Goal: Task Accomplishment & Management: Complete application form

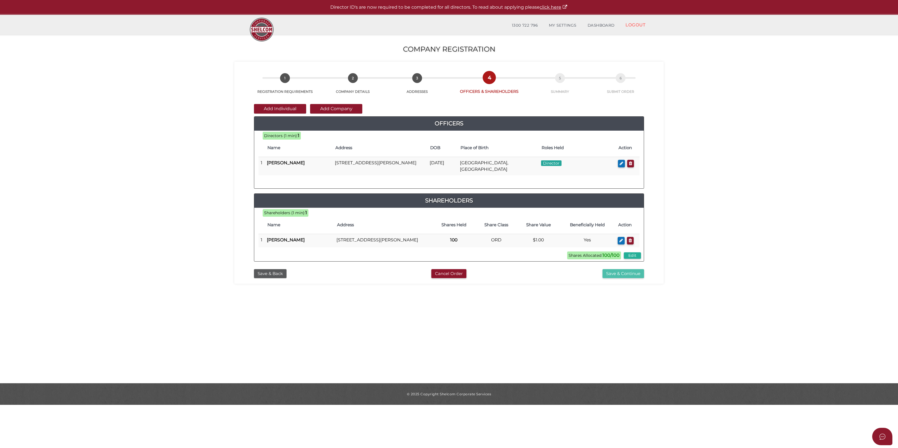
click at [629, 279] on button "Save & Continue" at bounding box center [624, 273] width 42 height 9
click at [262, 278] on button "Save & Back" at bounding box center [270, 273] width 33 height 9
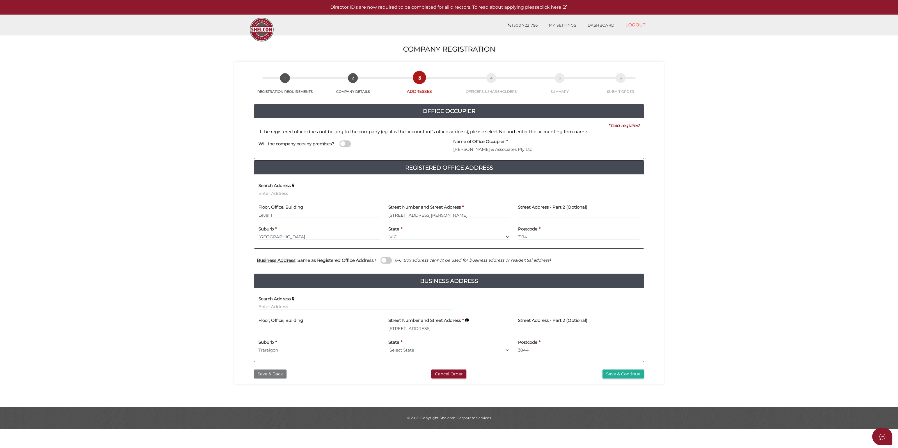
click at [273, 375] on button "Save & Back" at bounding box center [270, 374] width 33 height 9
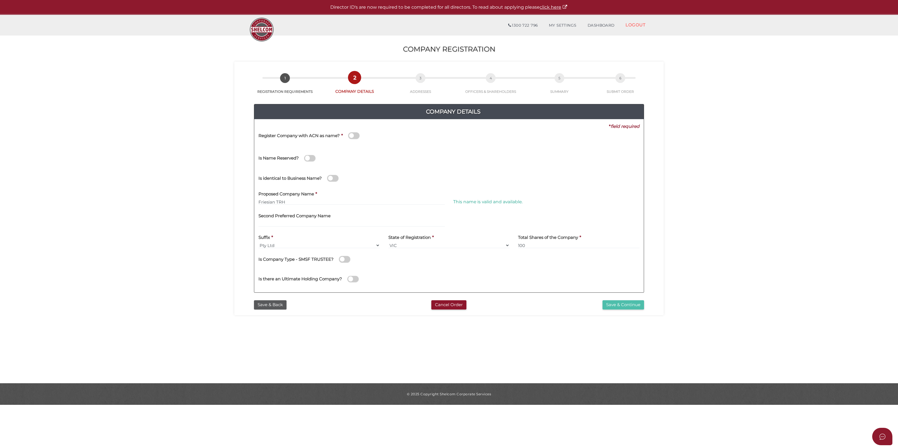
click at [622, 302] on button "Save & Continue" at bounding box center [624, 305] width 42 height 9
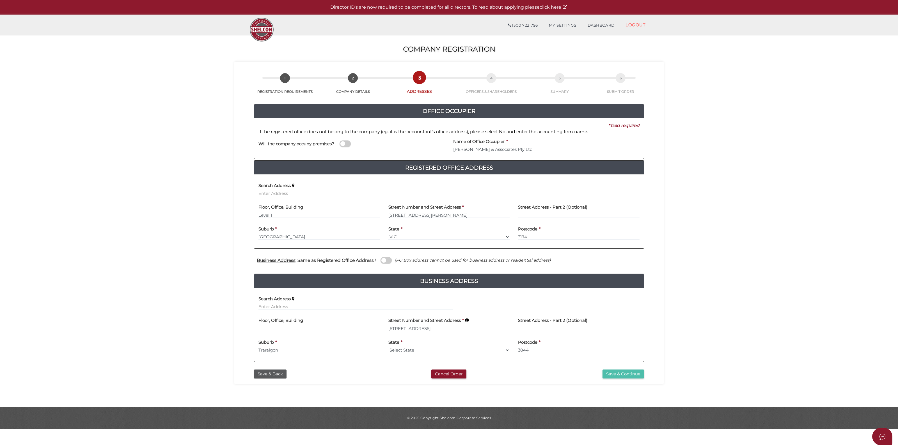
click at [633, 370] on button "Save & Continue" at bounding box center [624, 374] width 42 height 9
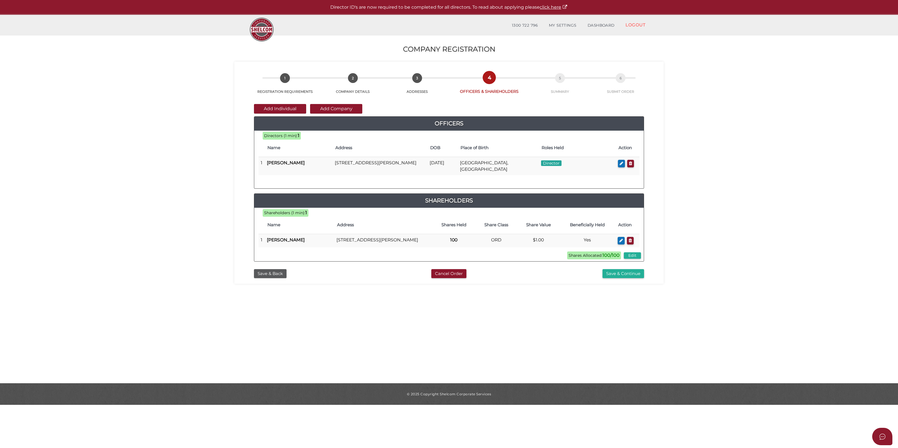
click at [759, 231] on section "Company Registration d9b8a7c7ca683ffe4de990df28f6573e 1 REGISTRATION REQUIREMEN…" at bounding box center [449, 209] width 898 height 349
click at [634, 279] on button "Save & Continue" at bounding box center [624, 273] width 42 height 9
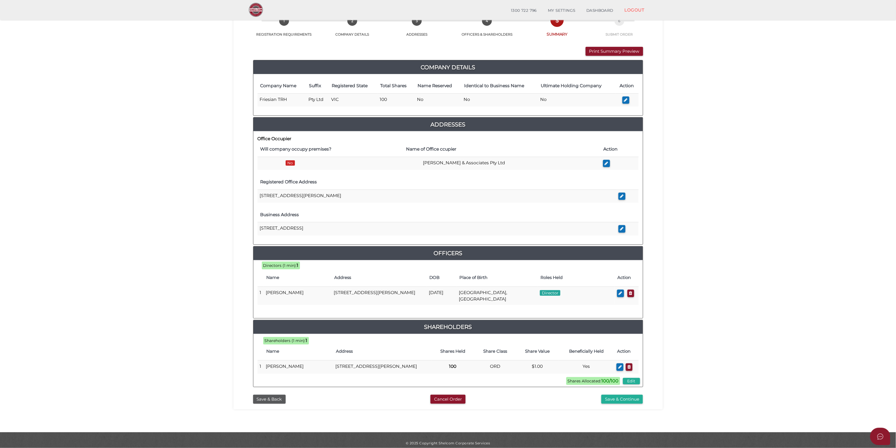
scroll to position [50, 0]
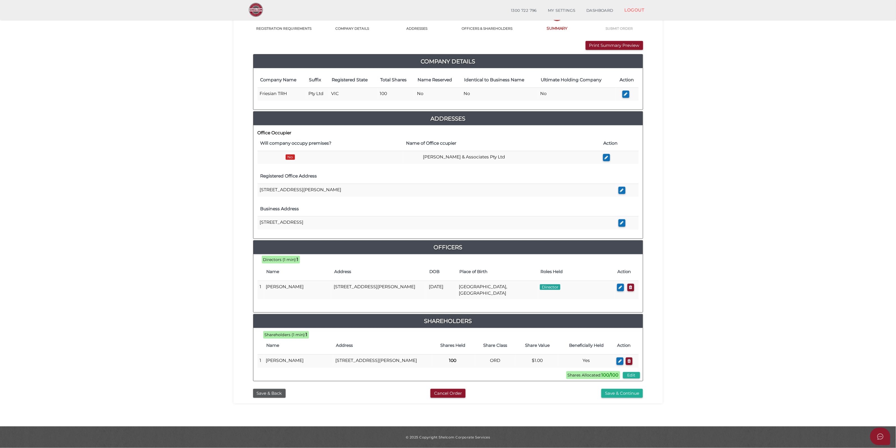
drag, startPoint x: 300, startPoint y: 215, endPoint x: 253, endPoint y: 216, distance: 46.3
click at [253, 216] on div "Office Occupier Will company occupy premises? Name of Office ccupier Action No …" at bounding box center [448, 181] width 390 height 113
copy div "Business Address [STREET_ADDRESS],"
click at [273, 225] on div "Office Occupier Will company occupy premises? Name of Office ccupier Action No …" at bounding box center [448, 181] width 390 height 113
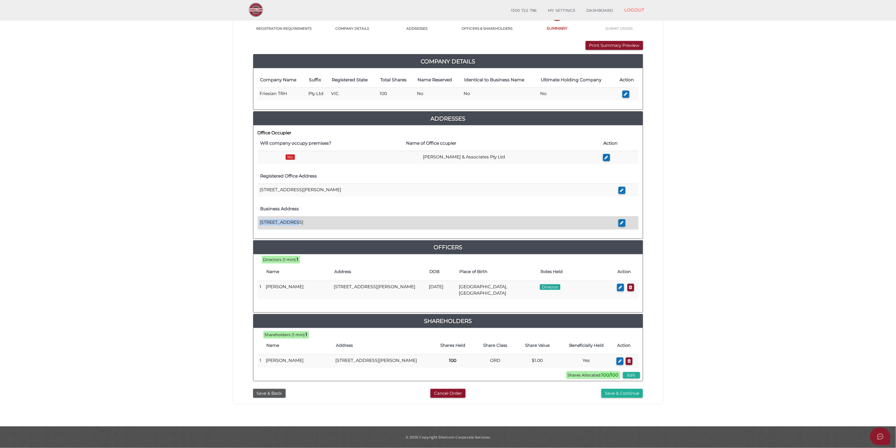
drag, startPoint x: 260, startPoint y: 215, endPoint x: 290, endPoint y: 217, distance: 29.8
click at [290, 217] on td "[STREET_ADDRESS]" at bounding box center [437, 223] width 359 height 13
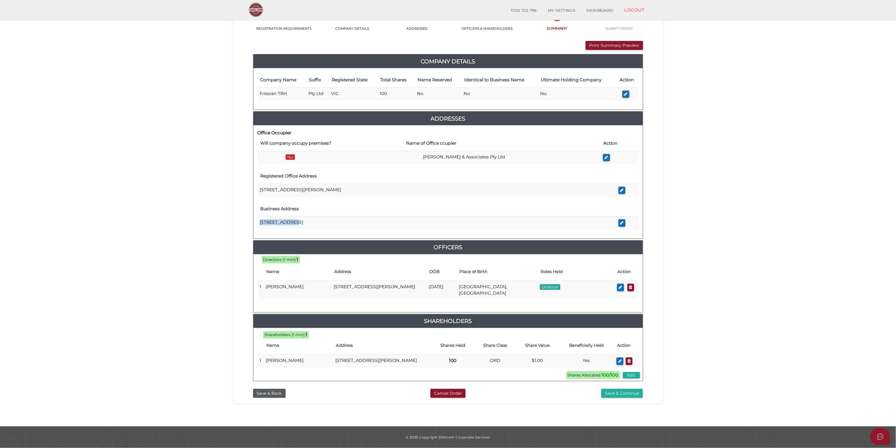
copy td "[STREET_ADDRESS]"
click at [797, 126] on section "Company Registration d9b8a7c7ca683ffe4de990df28f6573e 1 REGISTRATION REQUIREMEN…" at bounding box center [448, 199] width 896 height 455
click at [621, 388] on div "Save & Back Cancel Order Save & Continue" at bounding box center [448, 392] width 421 height 12
click at [621, 393] on button "Save & Continue" at bounding box center [622, 393] width 42 height 9
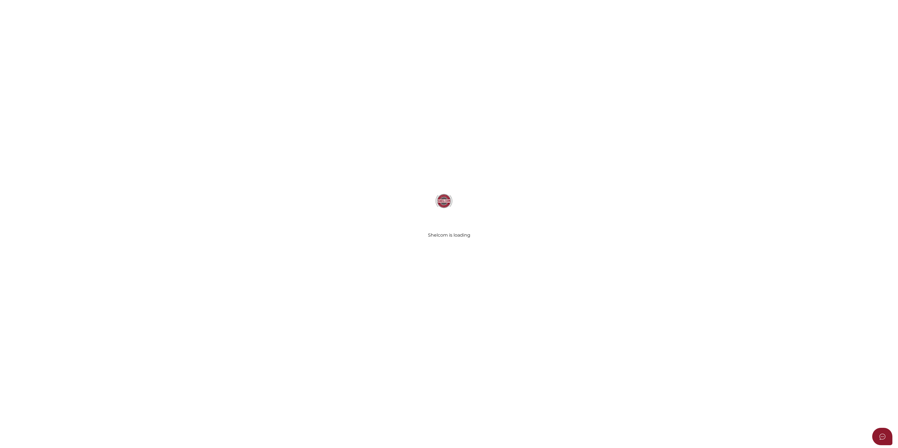
select select "Comb Binding"
radio input "true"
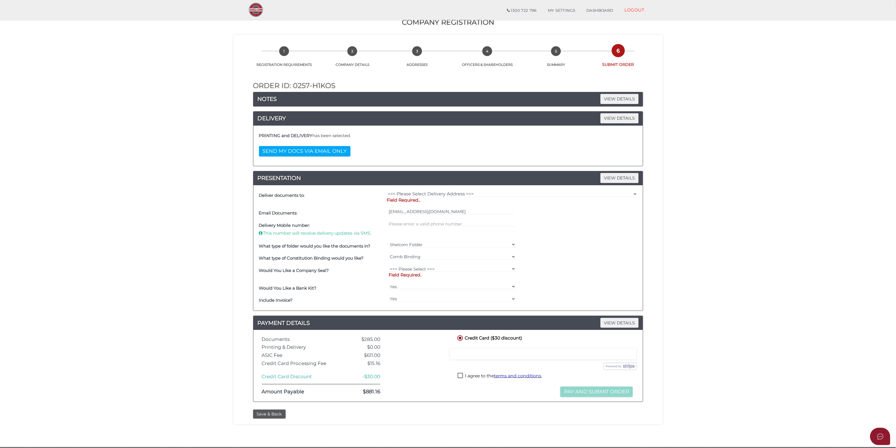
scroll to position [29, 0]
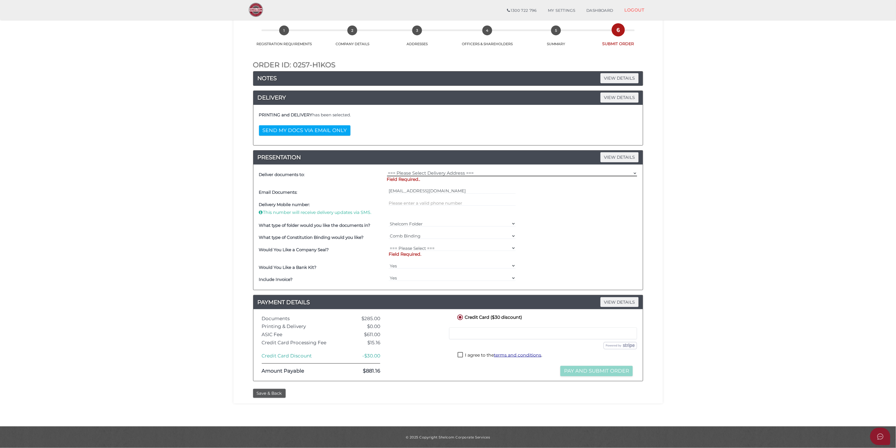
click at [479, 171] on select "=== Please Select Delivery Address === (User Address - [PERSON_NAME]) [STREET_A…" at bounding box center [512, 173] width 250 height 6
click at [387, 170] on select "=== Please Select Delivery Address === (User Address - [PERSON_NAME]) [STREET_A…" at bounding box center [512, 173] width 250 height 6
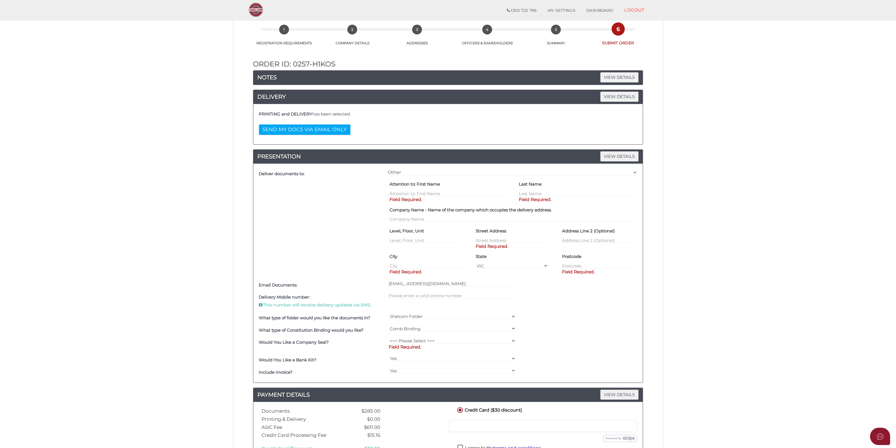
click at [439, 169] on div "=== Please Select Delivery Address === (User Address - [PERSON_NAME]) [STREET_A…" at bounding box center [512, 223] width 253 height 111
click at [440, 174] on select "=== Please Select Delivery Address === (User Address - [PERSON_NAME]) [STREET_A…" at bounding box center [512, 173] width 250 height 6
select select "0"
click at [387, 175] on select "=== Please Select Delivery Address === (User Address - [PERSON_NAME]) [STREET_A…" at bounding box center [512, 173] width 250 height 6
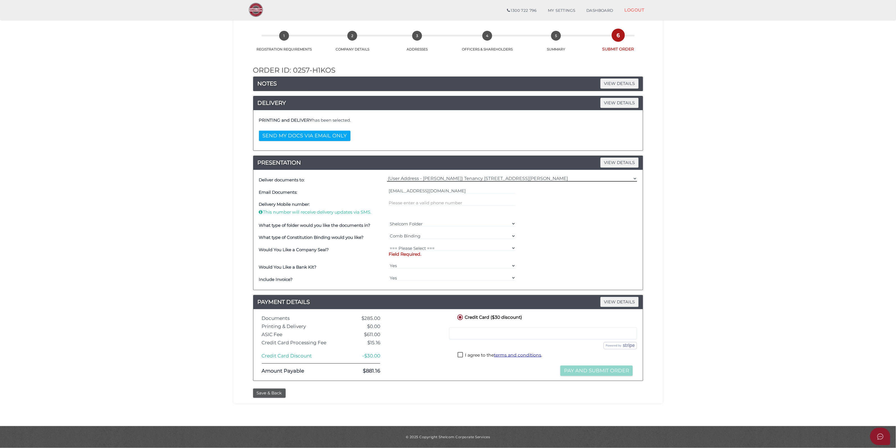
scroll to position [23, 0]
click at [430, 248] on select "=== Please Select === Fold Seal $50 No Seal" at bounding box center [452, 248] width 127 height 6
select select "0"
click at [389, 250] on select "=== Please Select === Fold Seal $50 No Seal" at bounding box center [452, 248] width 127 height 6
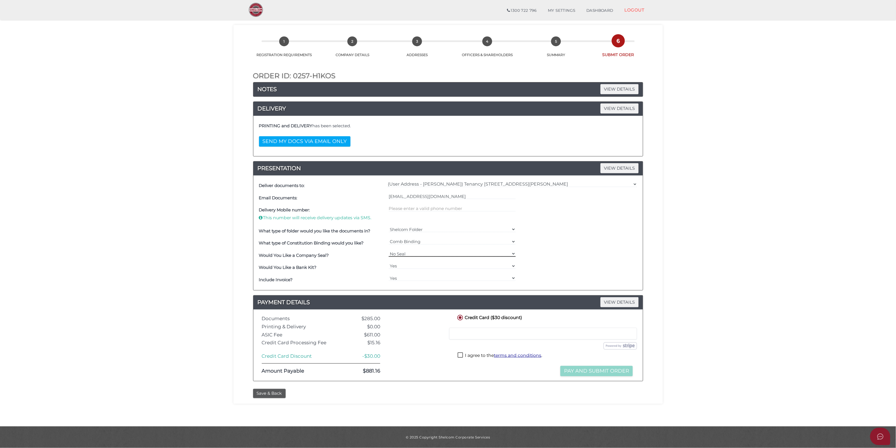
scroll to position [18, 0]
click at [472, 354] on label "I agree to the terms and conditions ." at bounding box center [500, 356] width 84 height 7
checkbox input "true"
click at [600, 374] on button "Pay and Submit Order" at bounding box center [596, 371] width 72 height 10
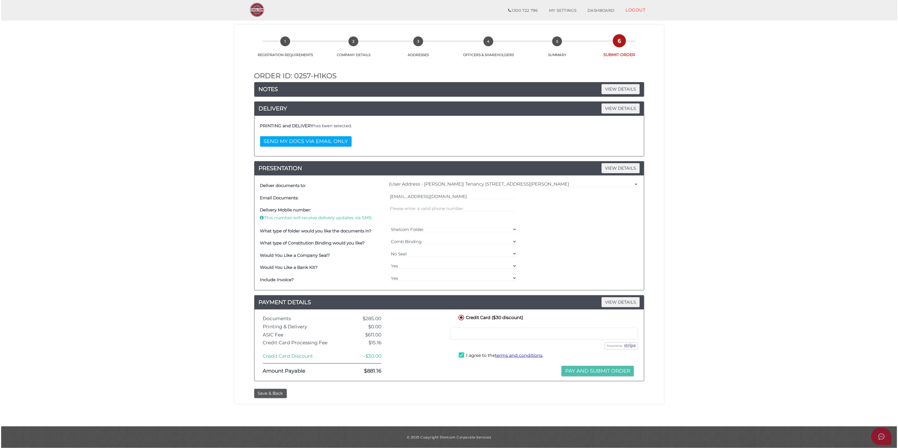
scroll to position [0, 0]
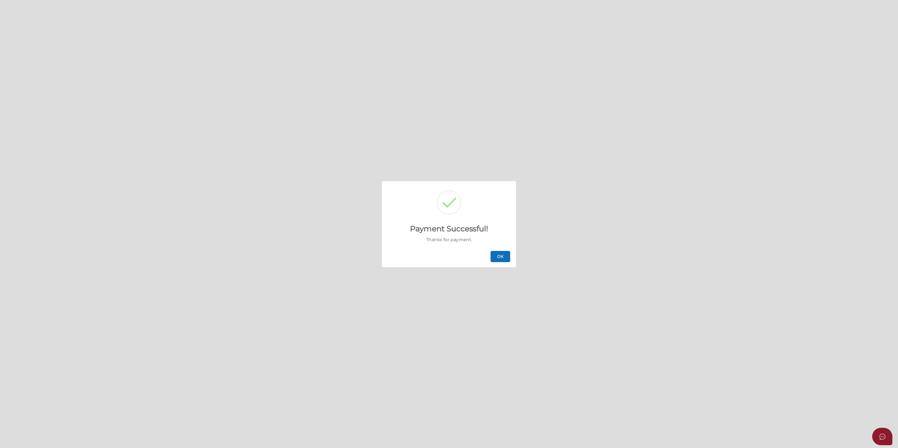
click at [505, 257] on button "OK" at bounding box center [501, 256] width 20 height 11
